Goal: Task Accomplishment & Management: Manage account settings

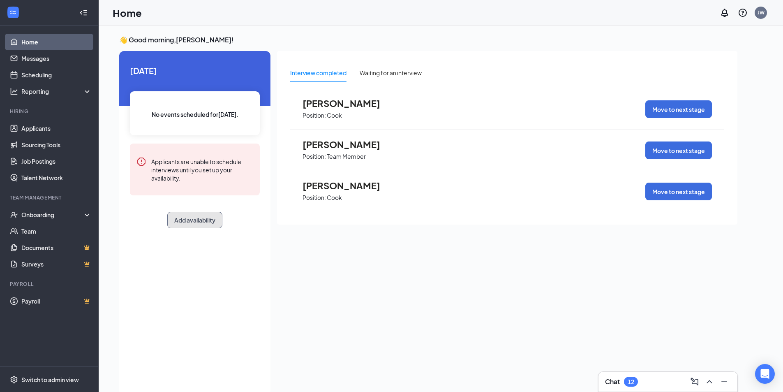
click at [188, 216] on button "Add availability" at bounding box center [194, 220] width 55 height 16
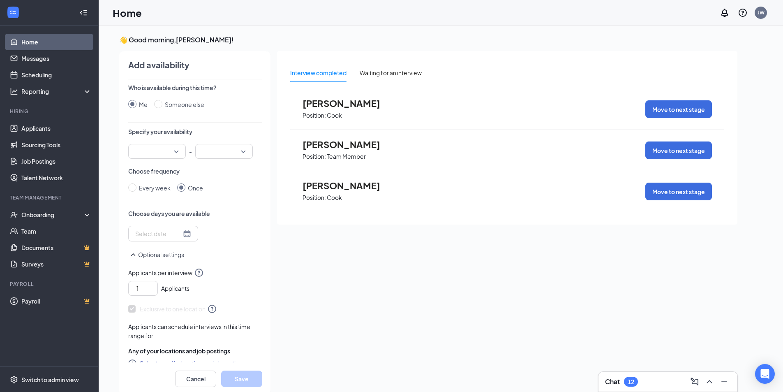
scroll to position [3, 0]
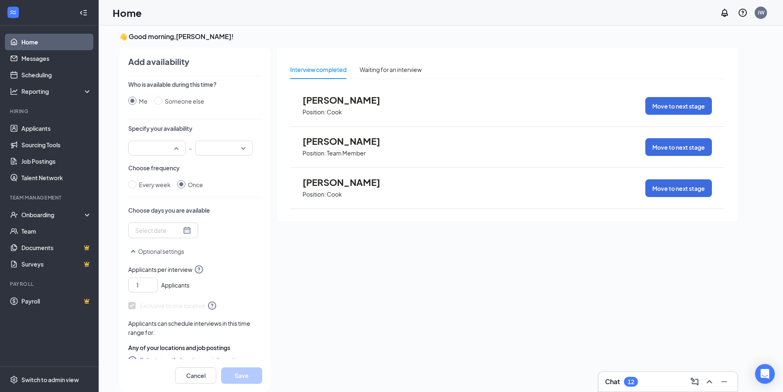
click at [173, 148] on input "search" at bounding box center [154, 148] width 42 height 14
click at [162, 179] on span "08:00 AM" at bounding box center [157, 177] width 44 height 9
click at [220, 149] on input "search" at bounding box center [221, 148] width 42 height 14
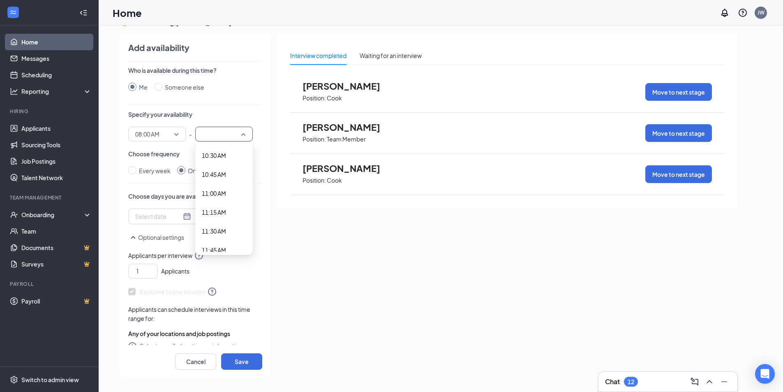
scroll to position [834, 0]
click at [221, 156] on span "11:00 AM" at bounding box center [214, 154] width 24 height 9
click at [178, 238] on button "Optional settings" at bounding box center [156, 237] width 56 height 10
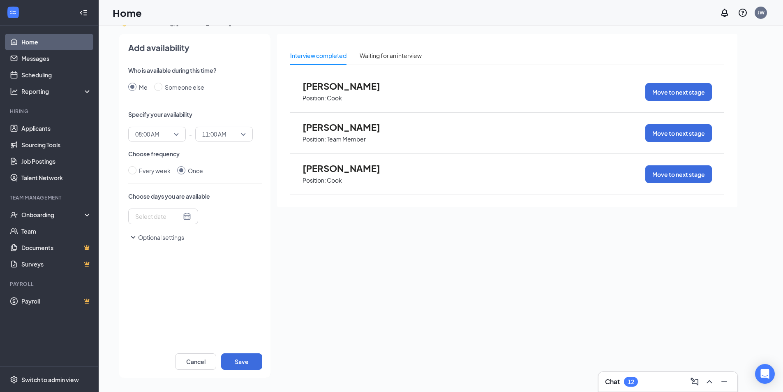
click at [178, 238] on button "Optional settings" at bounding box center [156, 237] width 56 height 10
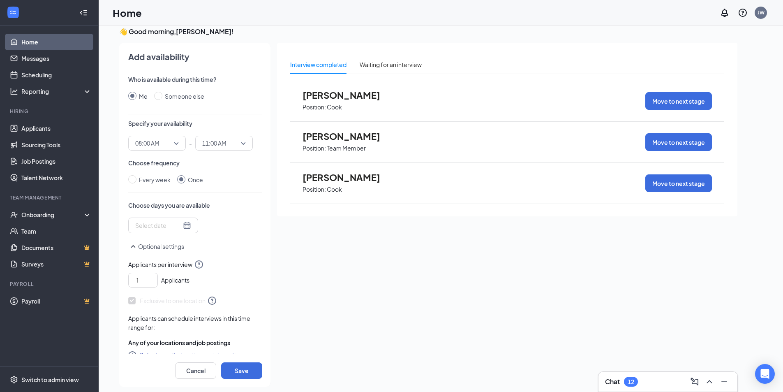
scroll to position [0, 0]
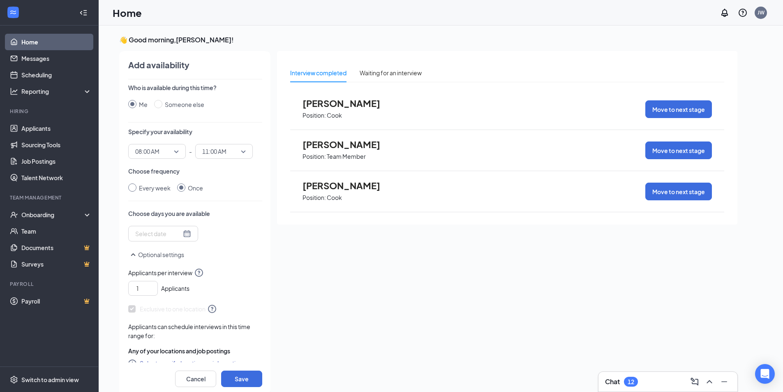
click at [134, 188] on input "Every week" at bounding box center [132, 187] width 8 height 8
radio input "true"
radio input "false"
click at [177, 239] on div at bounding box center [177, 234] width 84 height 13
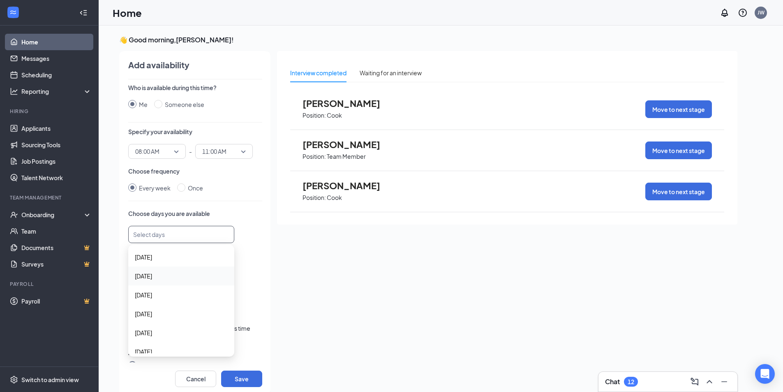
scroll to position [27, 0]
click at [159, 252] on span "[DATE]" at bounding box center [181, 249] width 93 height 9
click at [160, 268] on span "[DATE]" at bounding box center [181, 268] width 93 height 9
click at [185, 323] on span "[DATE]" at bounding box center [181, 324] width 93 height 9
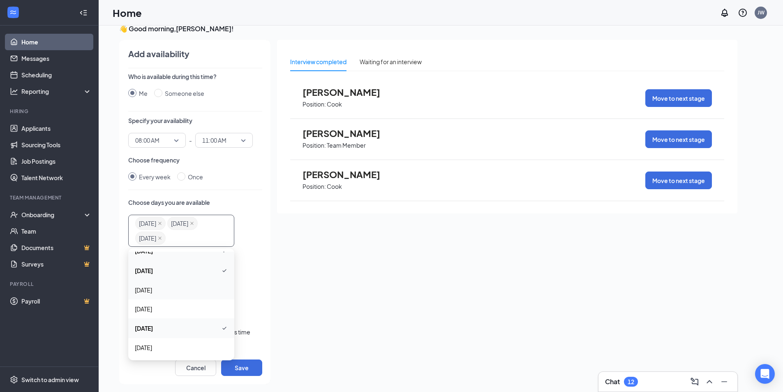
scroll to position [17, 0]
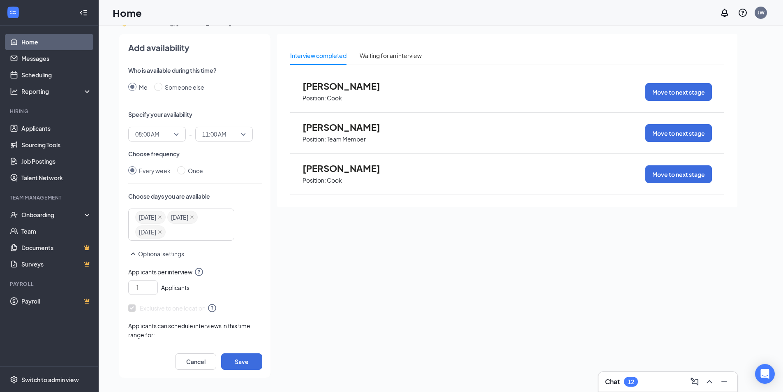
click at [248, 282] on div "1 Applicants" at bounding box center [195, 286] width 134 height 18
click at [238, 361] on button "Save" at bounding box center [241, 361] width 41 height 16
radio input "false"
radio input "true"
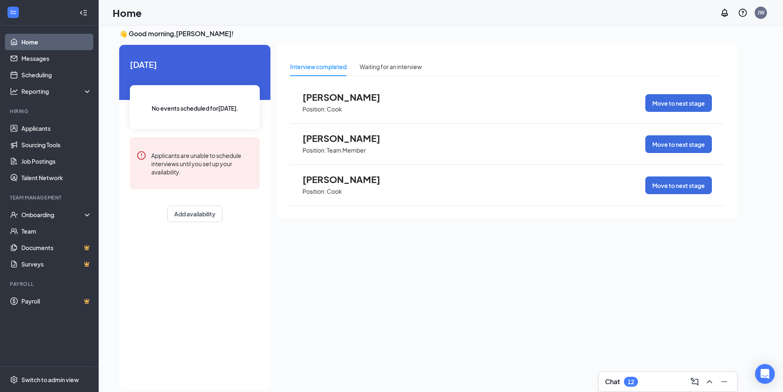
scroll to position [0, 0]
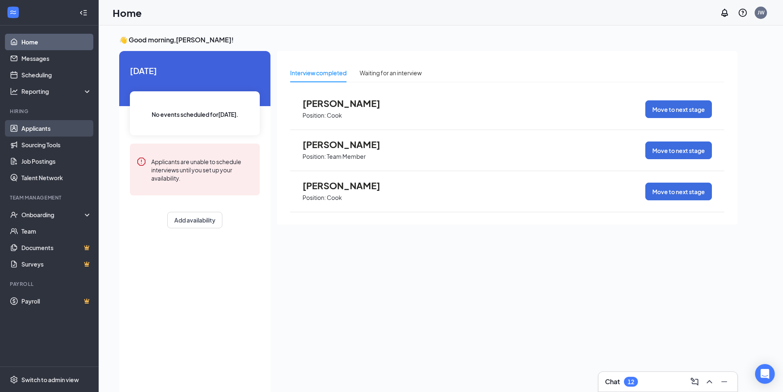
click at [56, 124] on link "Applicants" at bounding box center [56, 128] width 70 height 16
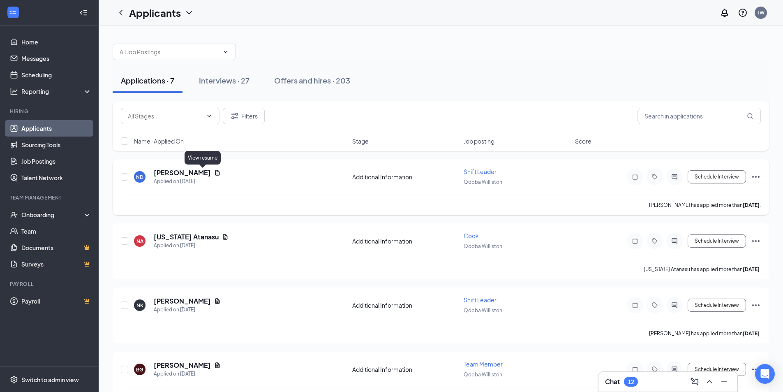
click at [215, 175] on icon "Document" at bounding box center [217, 172] width 5 height 5
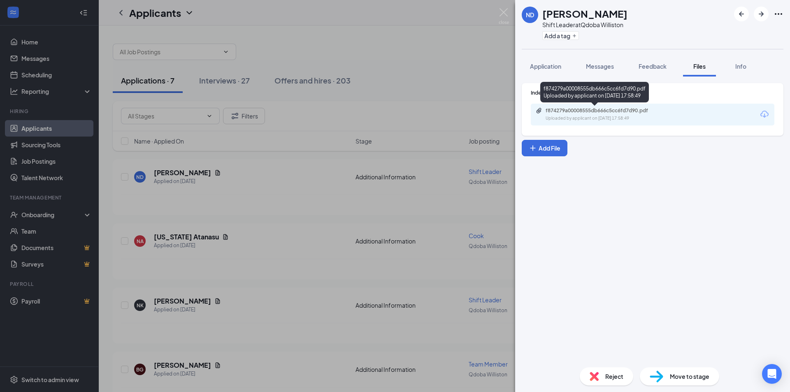
click at [591, 119] on div "Uploaded by applicant on [DATE] 17:58:49" at bounding box center [606, 118] width 123 height 7
click at [423, 122] on div "ND [PERSON_NAME] Shift Leader at [GEOGRAPHIC_DATA] Williston Add a tag Applicat…" at bounding box center [395, 196] width 790 height 392
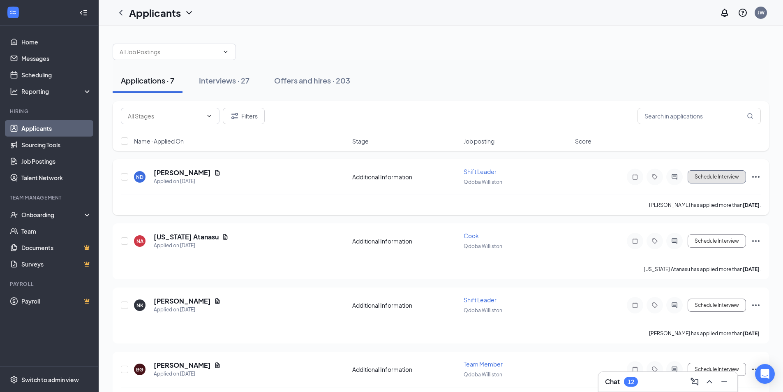
click at [712, 180] on button "Schedule Interview" at bounding box center [717, 176] width 58 height 13
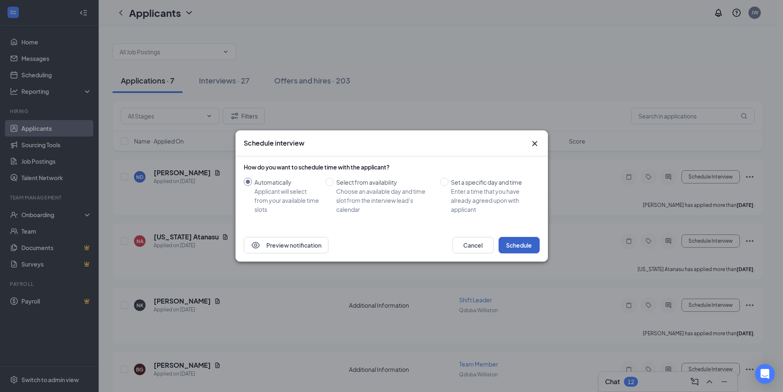
click at [518, 246] on button "Schedule" at bounding box center [519, 245] width 41 height 16
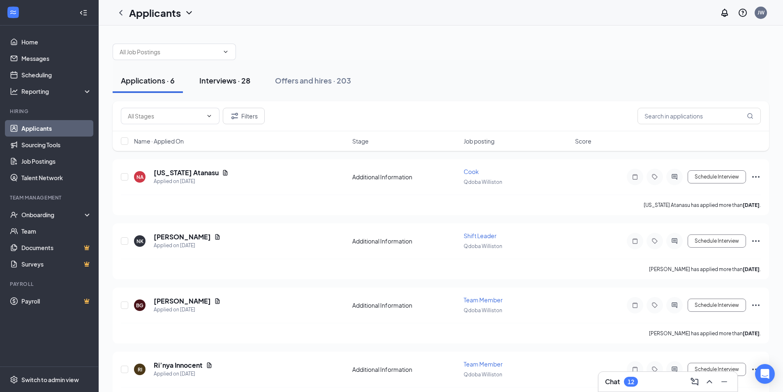
click at [217, 82] on div "Interviews · 28" at bounding box center [224, 80] width 51 height 10
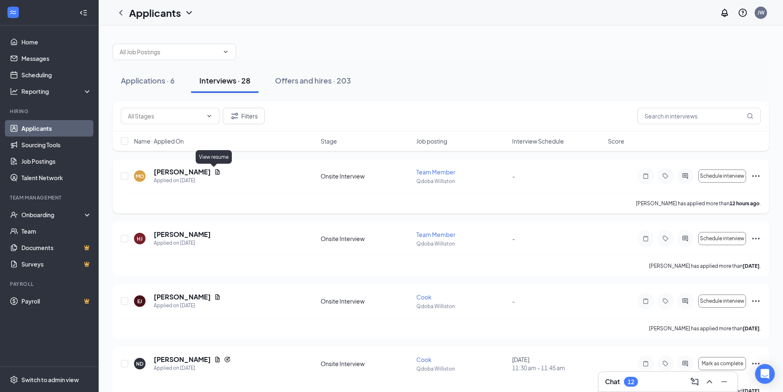
click at [216, 173] on icon "Document" at bounding box center [217, 171] width 5 height 5
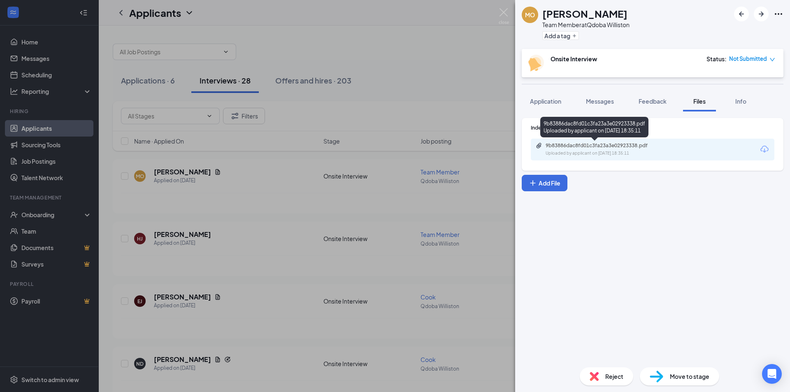
click at [569, 153] on div "Uploaded by applicant on [DATE] 18:35:11" at bounding box center [606, 153] width 123 height 7
click at [503, 10] on img at bounding box center [503, 16] width 10 height 16
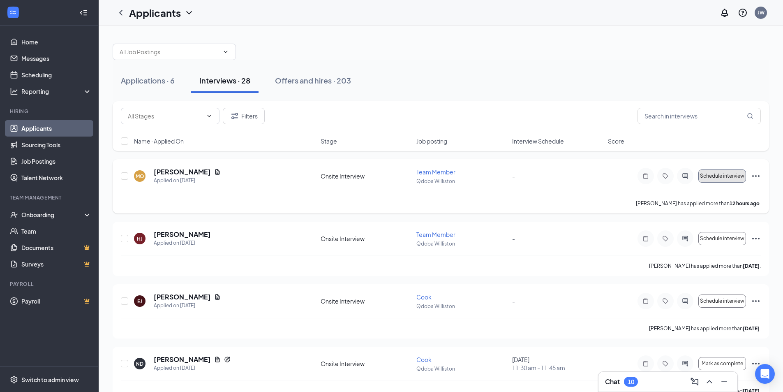
click at [720, 179] on button "Schedule interview" at bounding box center [723, 175] width 48 height 13
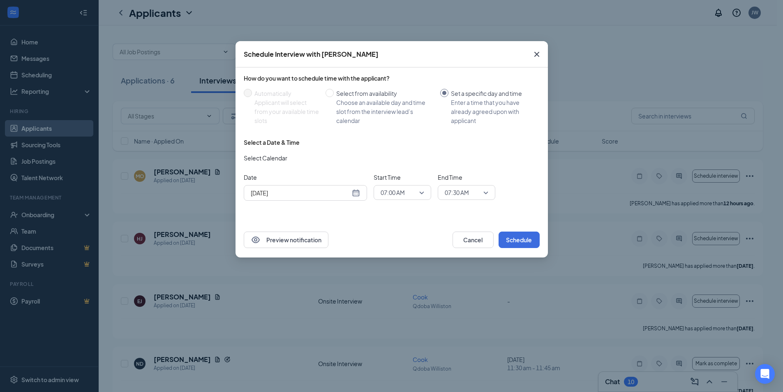
click at [538, 55] on icon "Cross" at bounding box center [536, 54] width 5 height 5
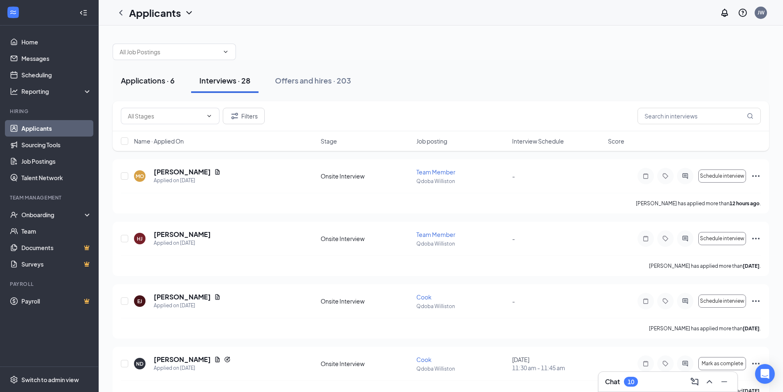
click at [152, 88] on button "Applications · 6" at bounding box center [148, 80] width 70 height 25
